Goal: Task Accomplishment & Management: Use online tool/utility

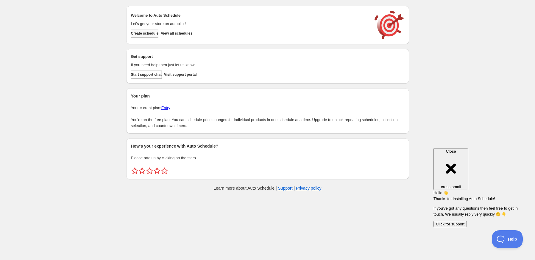
click at [151, 35] on span "Create schedule" at bounding box center [145, 33] width 28 height 5
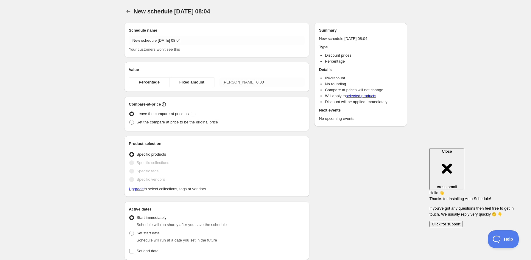
radio input "true"
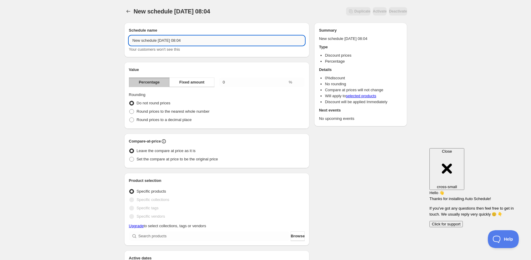
click at [213, 39] on input "New schedule [DATE] 08:04" at bounding box center [217, 41] width 176 height 10
click at [137, 39] on input "New schedule [DATE] 08:04" at bounding box center [217, 41] width 176 height 10
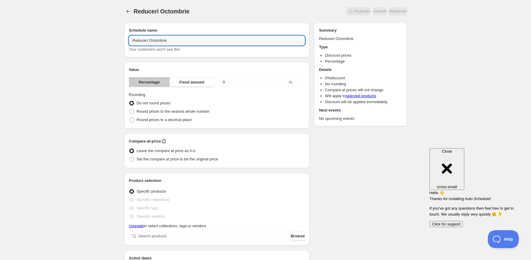
type input "Reduceri Octombrie"
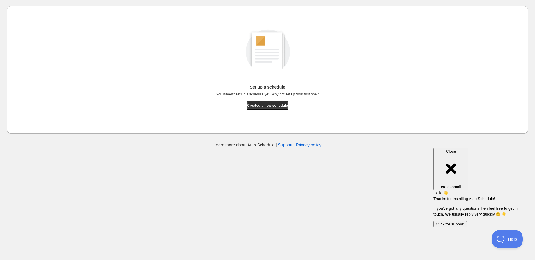
click at [518, 141] on html "Close cross-small Hello 👋 Thanks for installing Auto Schedule! If you've got an…" at bounding box center [478, 141] width 96 height 0
click at [279, 107] on span "Created a new schedule" at bounding box center [267, 105] width 41 height 5
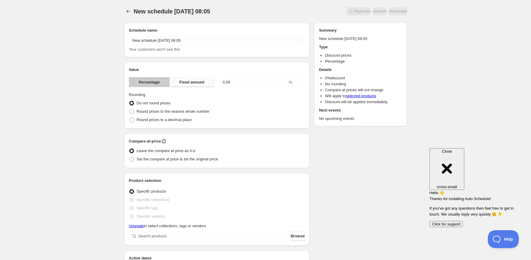
click at [197, 82] on span "Fixed amount" at bounding box center [191, 82] width 25 height 6
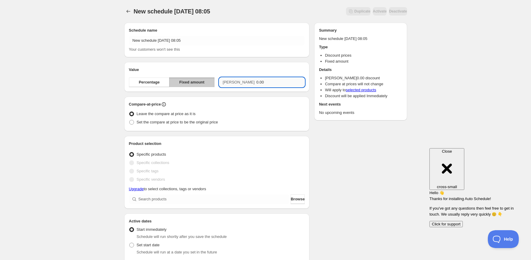
click at [256, 85] on input "0.00" at bounding box center [280, 82] width 48 height 10
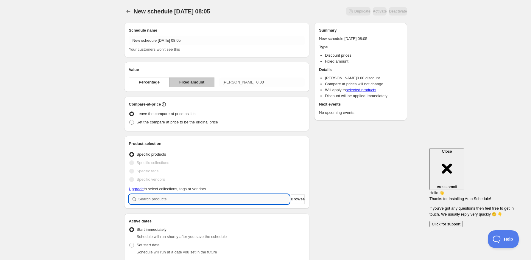
click at [164, 198] on input "search" at bounding box center [213, 199] width 151 height 10
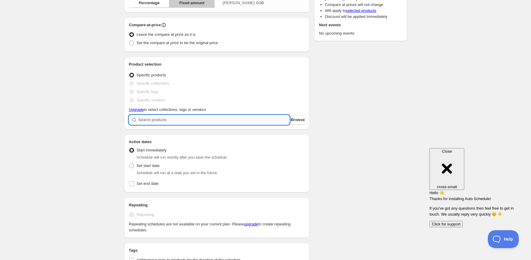
scroll to position [119, 0]
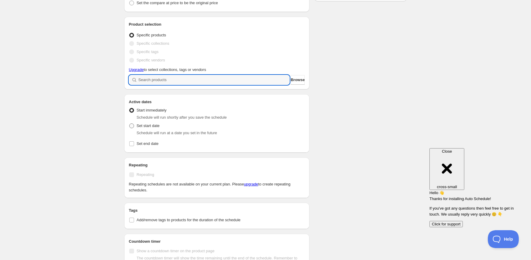
click at [130, 126] on span at bounding box center [131, 125] width 5 height 5
click at [129, 124] on input "Set start date" at bounding box center [129, 123] width 0 height 0
radio input "true"
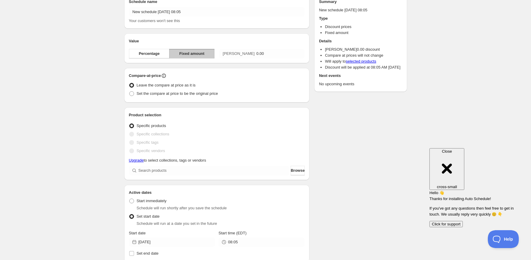
scroll to position [0, 0]
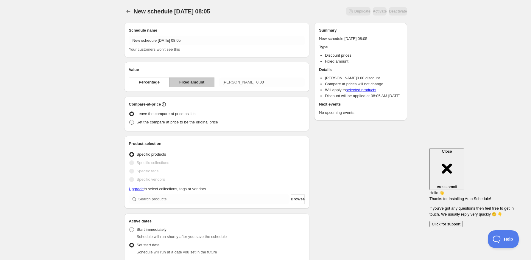
click at [132, 122] on span at bounding box center [131, 122] width 5 height 5
click at [129, 120] on input "Set the compare at price to be the original price" at bounding box center [129, 120] width 0 height 0
radio input "true"
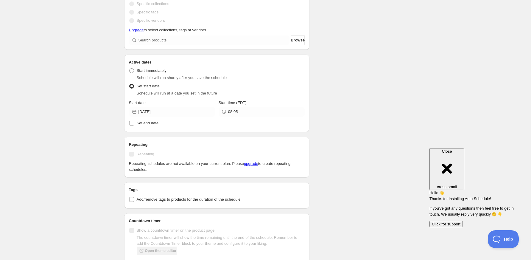
scroll to position [193, 0]
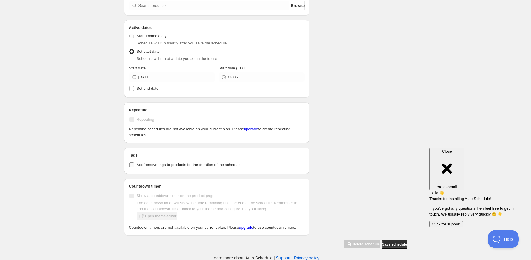
click at [131, 165] on input "Add/remove tags to products for the duration of the schedule" at bounding box center [131, 164] width 5 height 5
checkbox input "true"
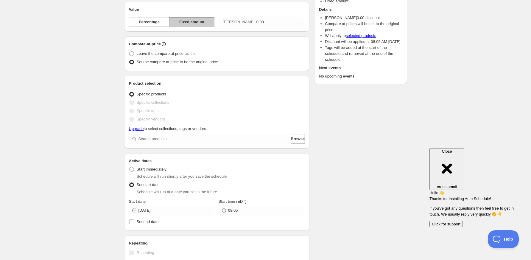
scroll to position [35, 0]
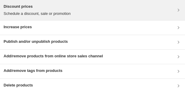
click at [18, 11] on p "Schedule a discount, sale or promotion" at bounding box center [37, 14] width 67 height 6
click at [27, 15] on p "Schedule a discount, sale or promotion" at bounding box center [37, 14] width 67 height 6
